Goal: Task Accomplishment & Management: Complete application form

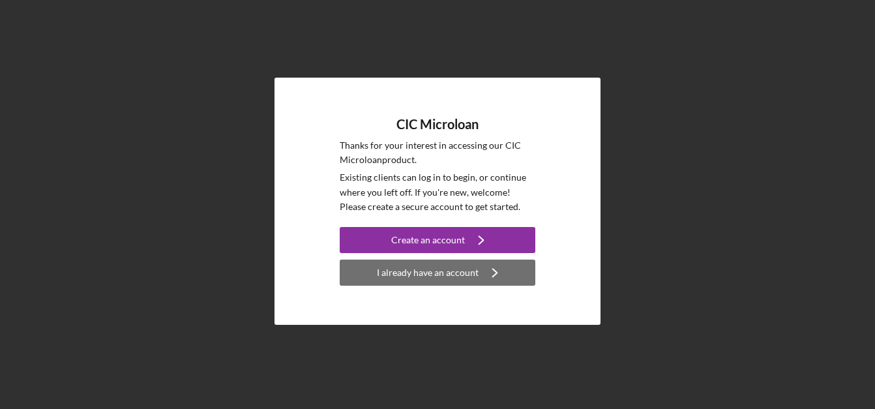
click at [401, 272] on div "I already have an account" at bounding box center [428, 273] width 102 height 26
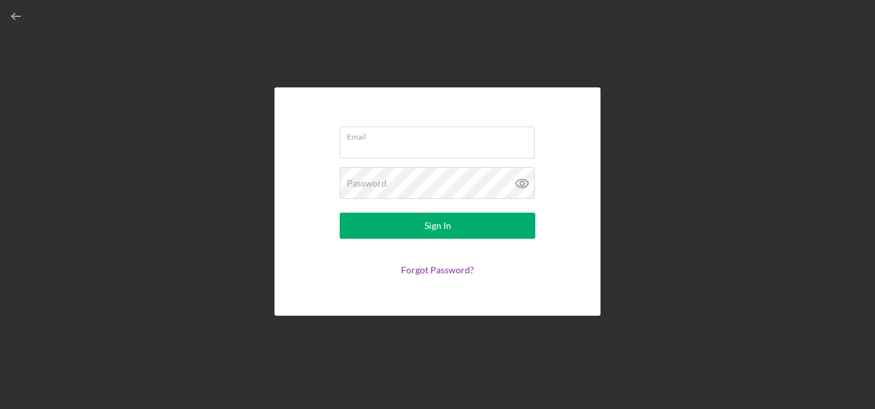
type input "[EMAIL_ADDRESS][DOMAIN_NAME]"
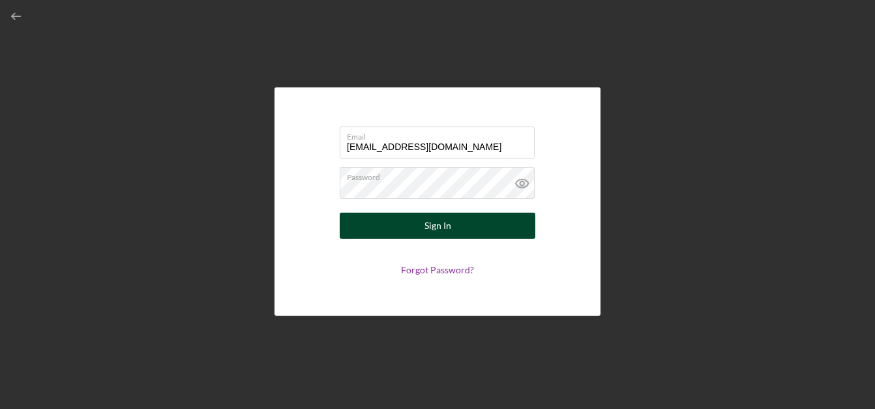
click at [434, 229] on div "Sign In" at bounding box center [438, 226] width 27 height 26
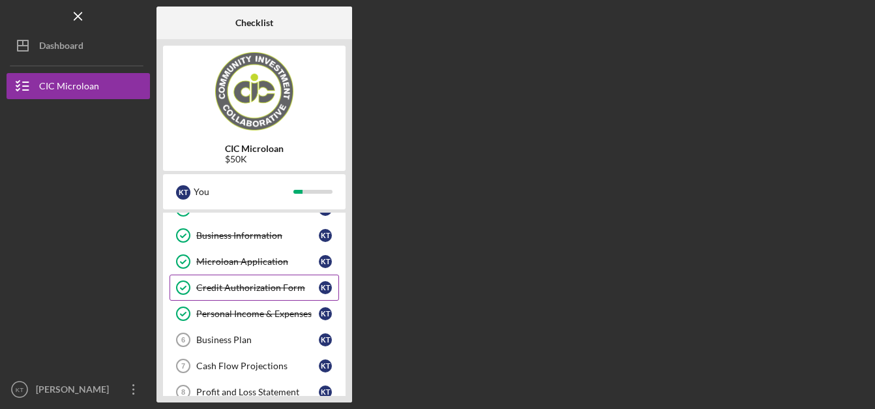
scroll to position [44, 0]
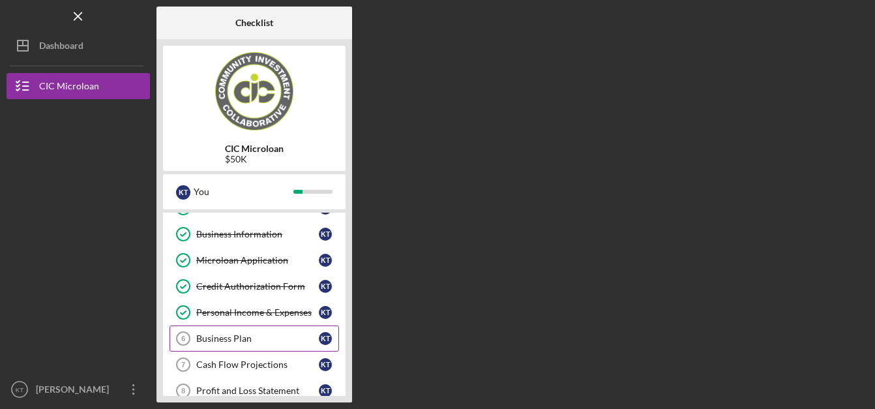
click at [239, 341] on div "Business Plan" at bounding box center [257, 338] width 123 height 10
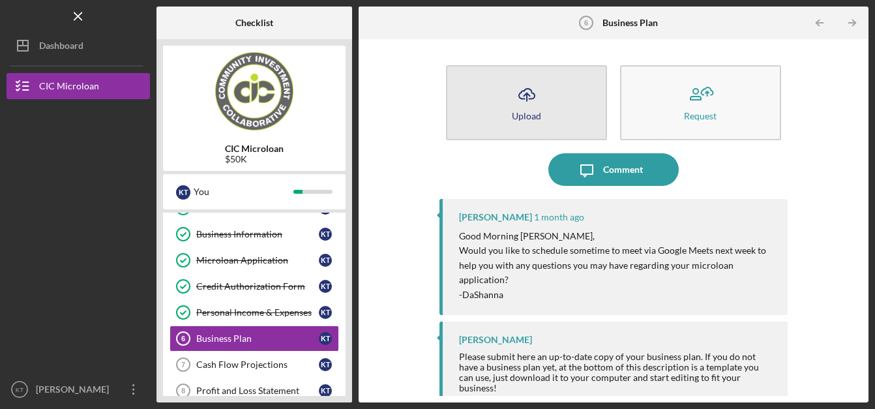
click at [575, 105] on button "Icon/Upload Upload" at bounding box center [526, 102] width 161 height 75
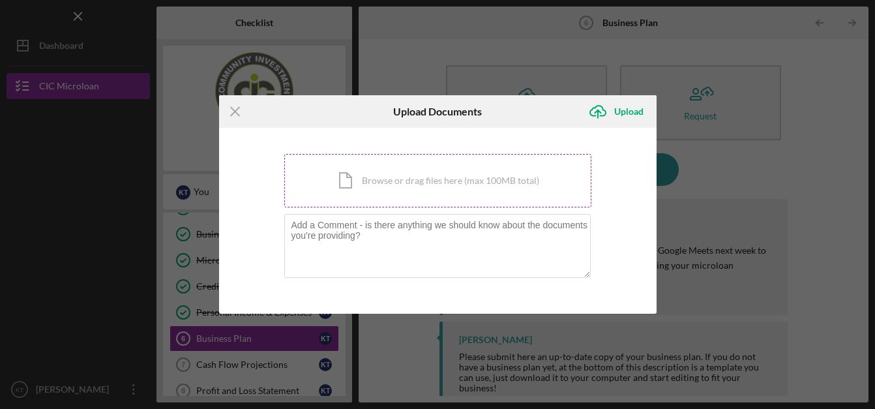
click at [440, 167] on div "Icon/Document Browse or drag files here (max 100MB total) Tap to choose files o…" at bounding box center [437, 180] width 307 height 53
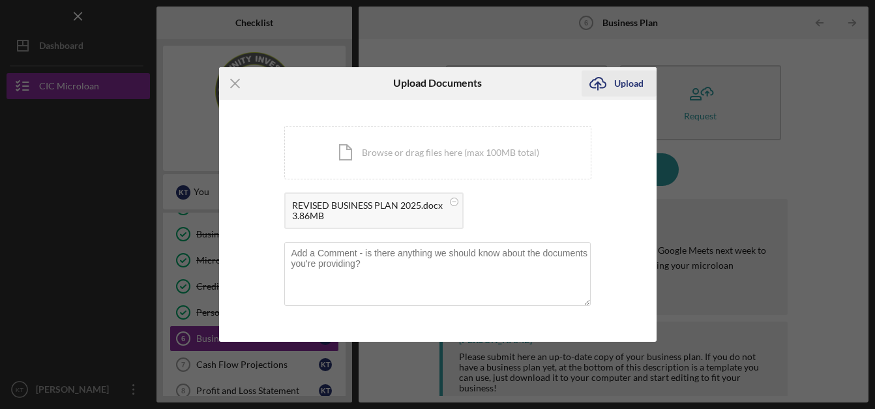
click at [630, 81] on div "Upload" at bounding box center [629, 83] width 29 height 26
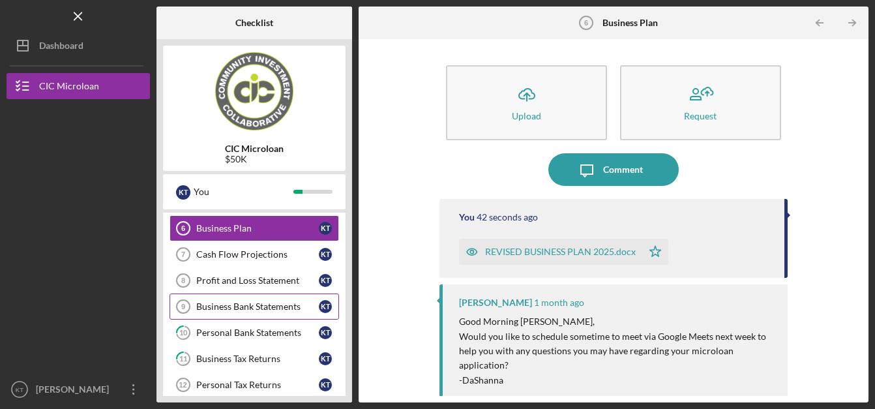
scroll to position [155, 0]
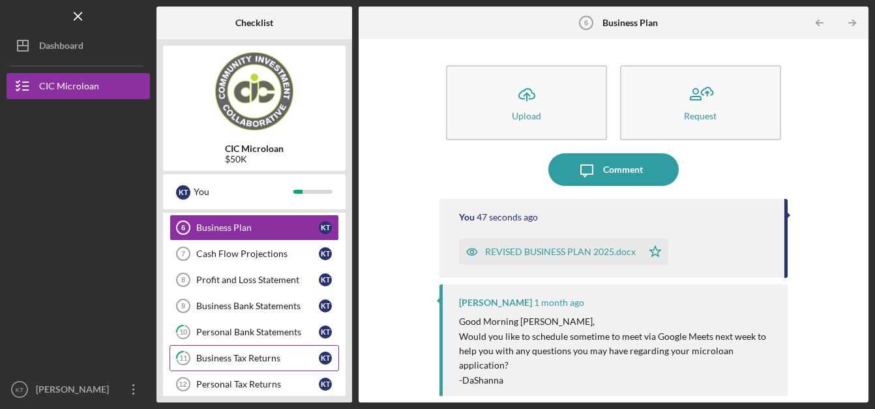
click at [256, 360] on div "Business Tax Returns" at bounding box center [257, 358] width 123 height 10
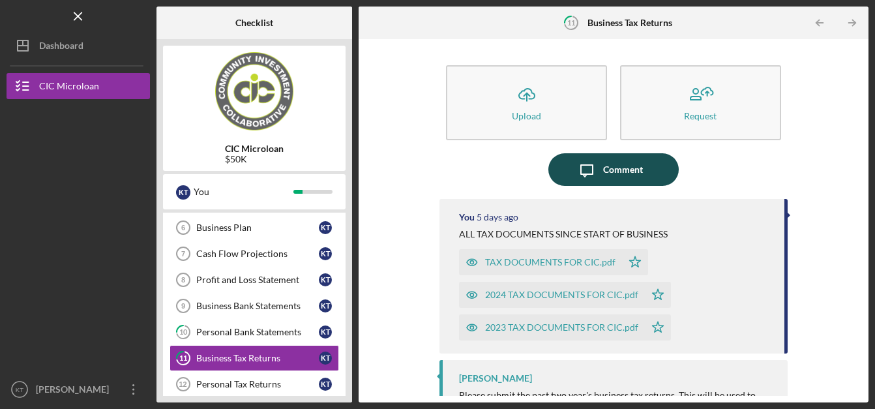
click at [615, 178] on div "Comment" at bounding box center [623, 169] width 40 height 33
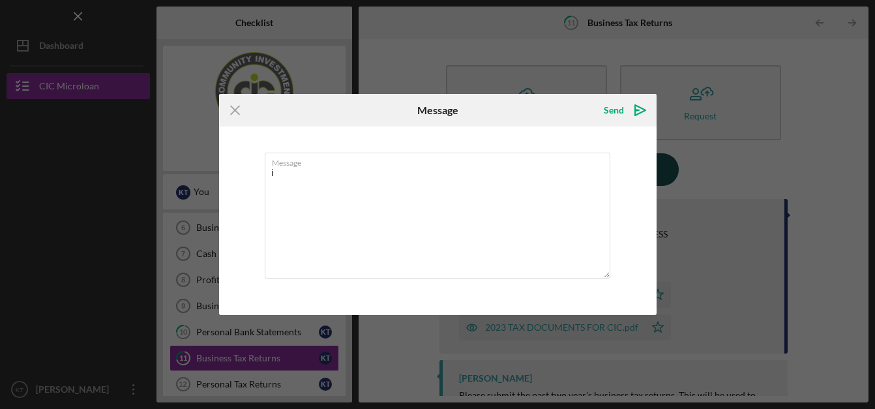
type textarea "i"
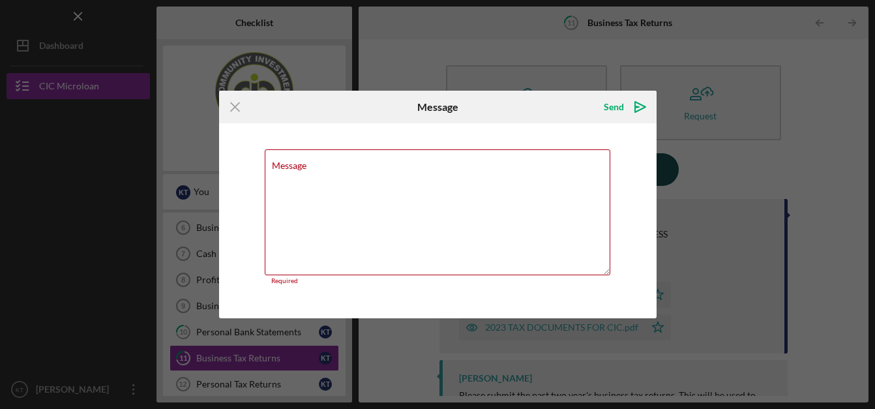
click at [615, 178] on div "Message Required" at bounding box center [438, 221] width 438 height 196
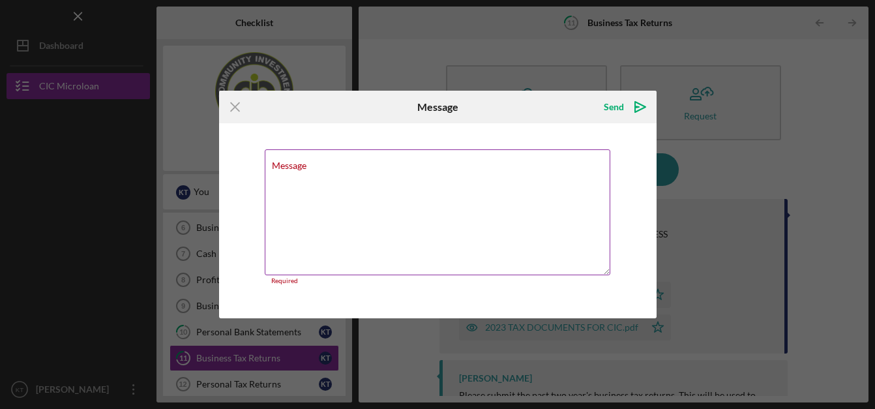
click at [290, 179] on textarea "Message" at bounding box center [438, 212] width 346 height 126
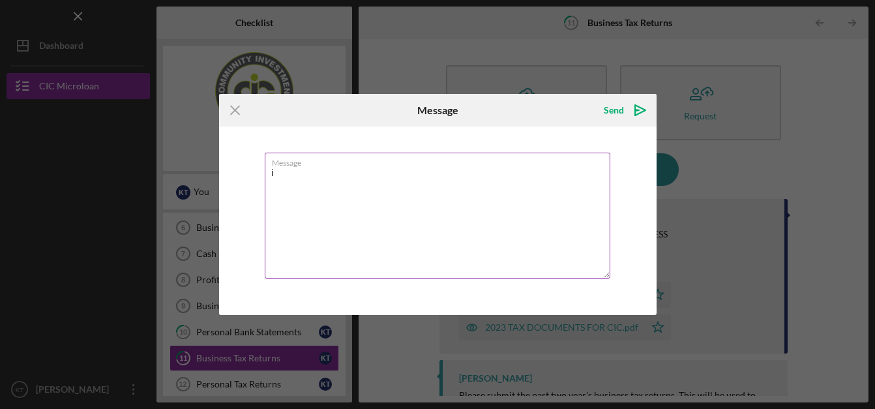
type textarea "i"
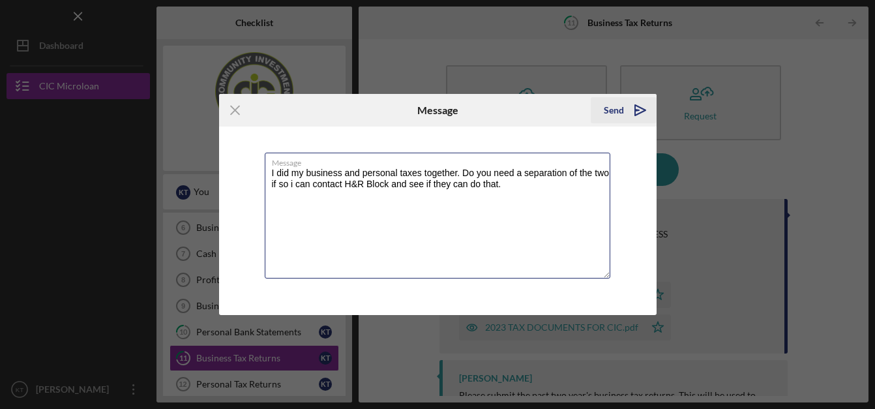
type textarea "I did my business and personal taxes together. Do you need a separation of the …"
click at [620, 114] on div "Send" at bounding box center [614, 110] width 20 height 26
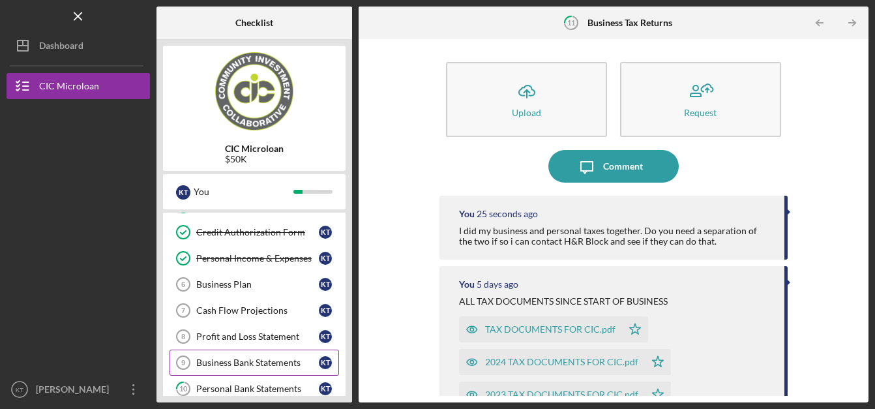
scroll to position [99, 0]
click at [258, 356] on link "Business Bank Statements 9 Business Bank Statements K T" at bounding box center [255, 362] width 170 height 26
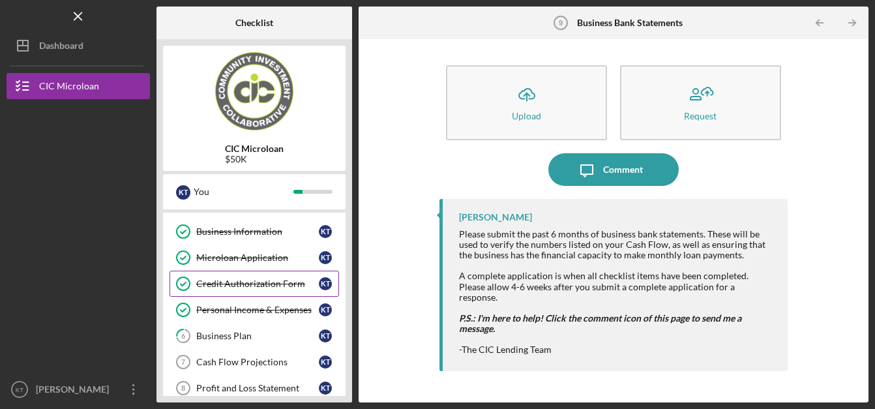
scroll to position [48, 0]
click at [298, 307] on div "Personal Income & Expenses" at bounding box center [257, 309] width 123 height 10
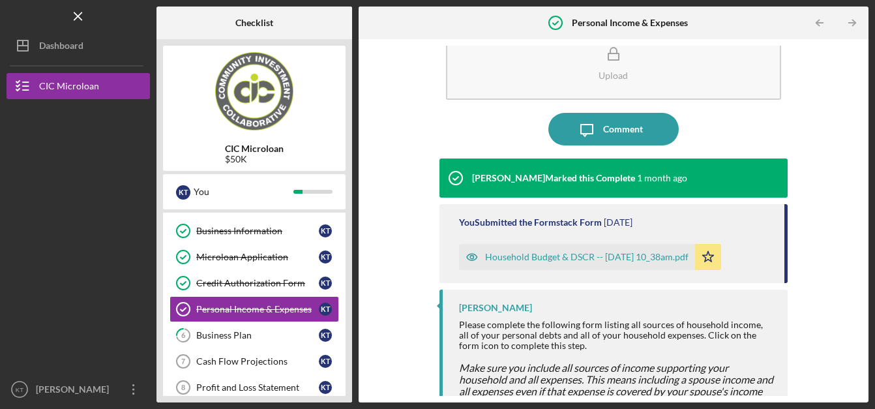
scroll to position [44, 0]
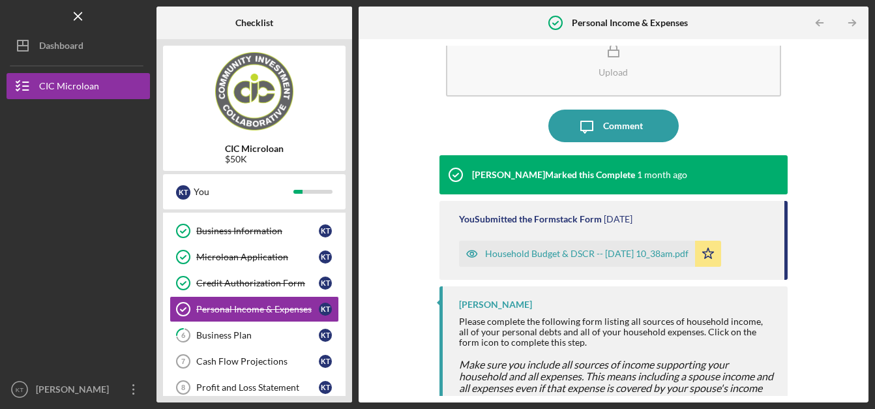
click at [583, 254] on div "Household Budget & DSCR -- [DATE] 10_38am.pdf" at bounding box center [587, 254] width 204 height 10
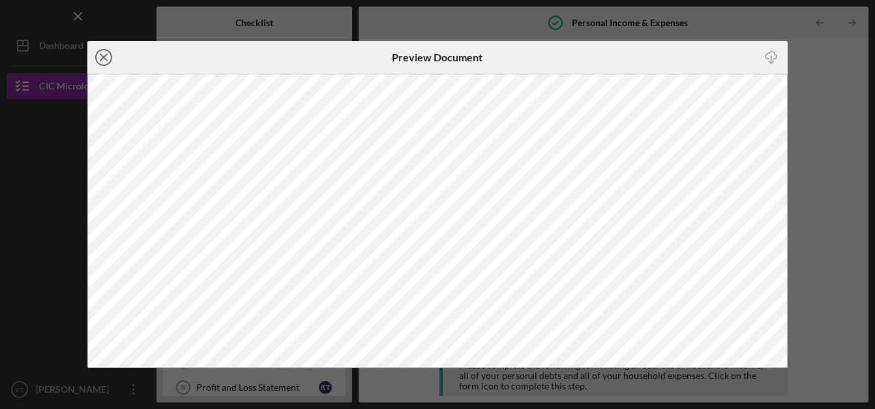
click at [102, 57] on icon "Icon/Close" at bounding box center [103, 57] width 33 height 33
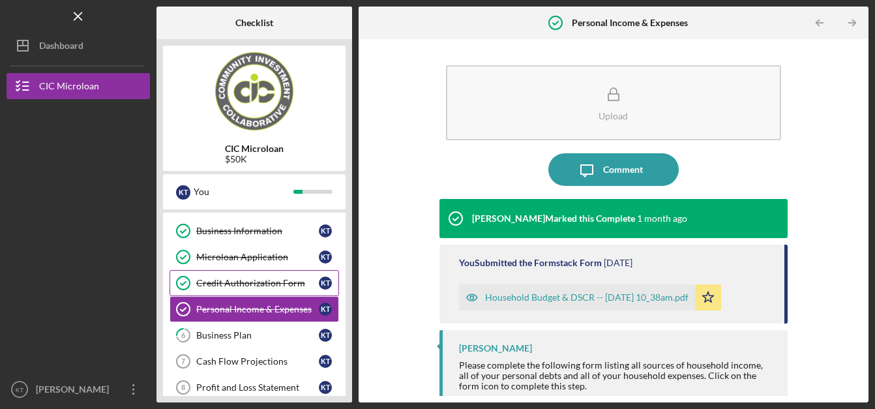
click at [275, 282] on div "Credit Authorization Form" at bounding box center [257, 283] width 123 height 10
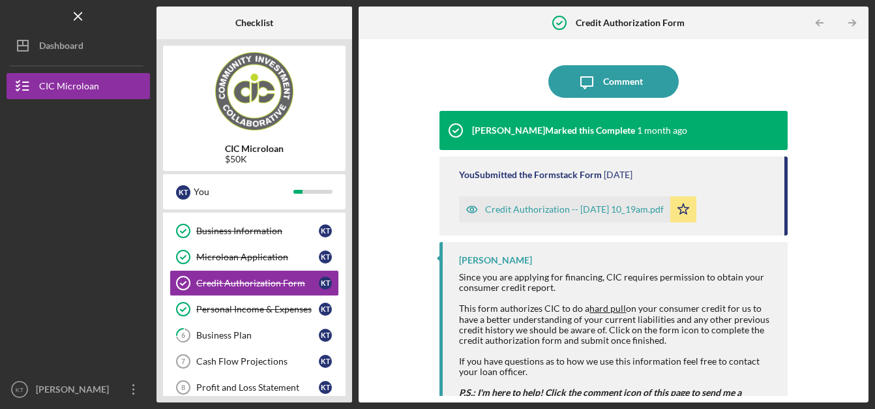
click at [551, 208] on div "Credit Authorization -- [DATE] 10_19am.pdf" at bounding box center [574, 209] width 179 height 10
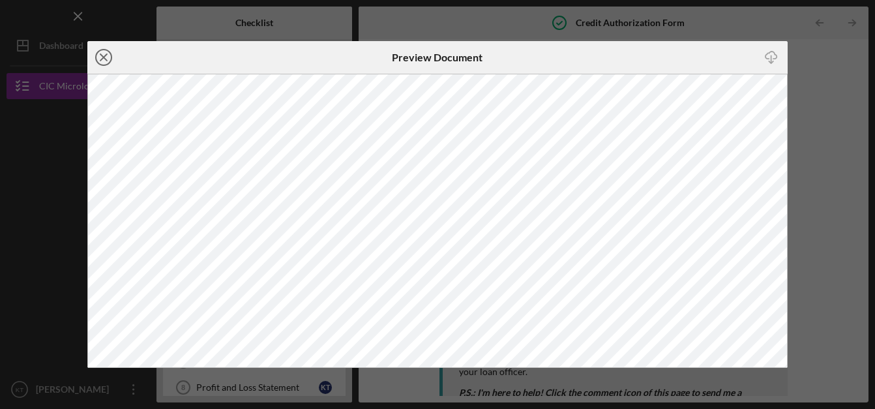
click at [103, 53] on icon "Icon/Close" at bounding box center [103, 57] width 33 height 33
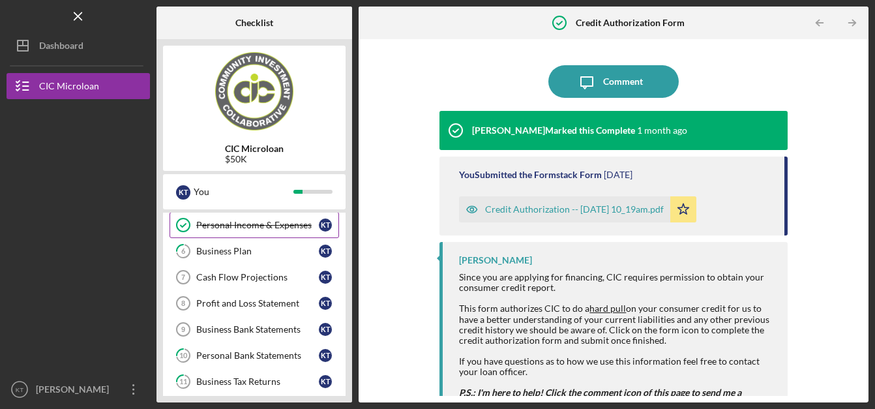
scroll to position [132, 0]
click at [242, 248] on div "Business Plan" at bounding box center [257, 250] width 123 height 10
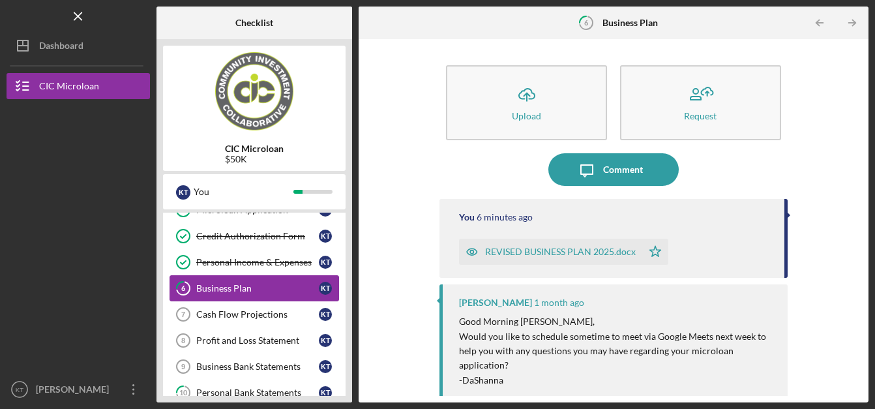
scroll to position [95, 0]
click at [256, 315] on div "Cash Flow Projections" at bounding box center [257, 314] width 123 height 10
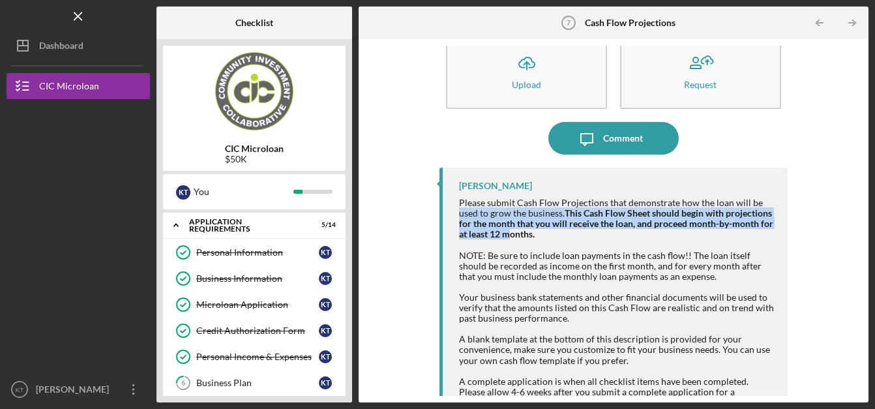
drag, startPoint x: 459, startPoint y: 210, endPoint x: 563, endPoint y: 238, distance: 107.4
click at [563, 238] on div "Please submit Cash Flow Projections that demonstrate how the loan will be used …" at bounding box center [616, 219] width 315 height 42
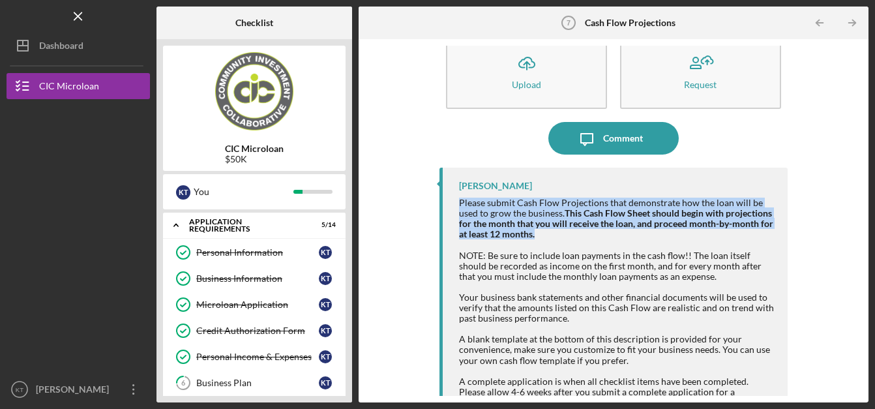
drag, startPoint x: 563, startPoint y: 238, endPoint x: 593, endPoint y: 238, distance: 30.0
click at [593, 238] on div "[PERSON_NAME] Please submit Cash Flow Projections that demonstrate how the loan…" at bounding box center [614, 338] width 348 height 341
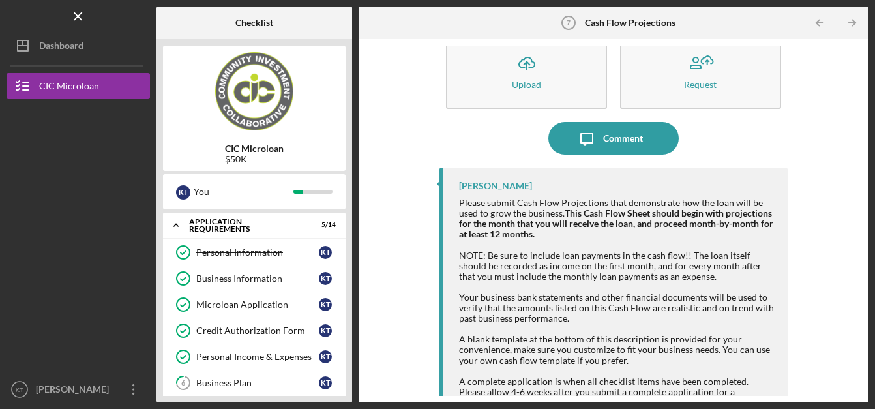
click at [745, 175] on div "[PERSON_NAME] Please submit Cash Flow Projections that demonstrate how the loan…" at bounding box center [614, 338] width 348 height 341
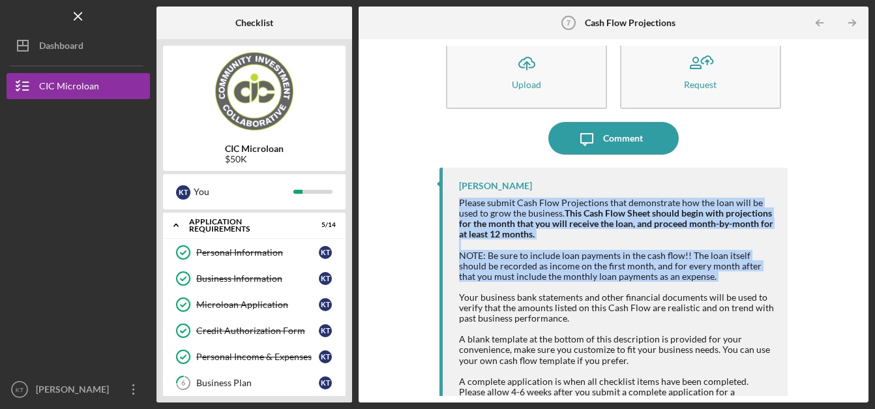
drag, startPoint x: 453, startPoint y: 202, endPoint x: 482, endPoint y: 284, distance: 87.3
click at [482, 284] on div "[PERSON_NAME] Please submit Cash Flow Projections that demonstrate how the loan…" at bounding box center [614, 338] width 348 height 341
copy div "Please submit Cash Flow Projections that demonstrate how the loan will be used …"
